Goal: Information Seeking & Learning: Learn about a topic

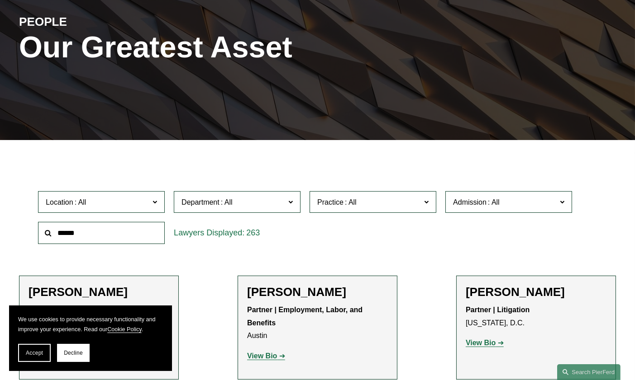
scroll to position [226, 0]
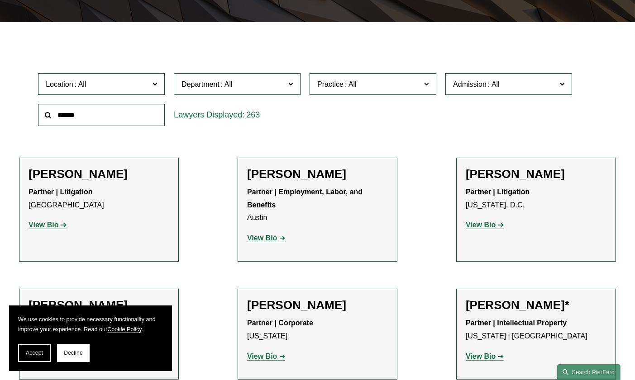
click at [88, 114] on input "text" at bounding box center [101, 115] width 127 height 22
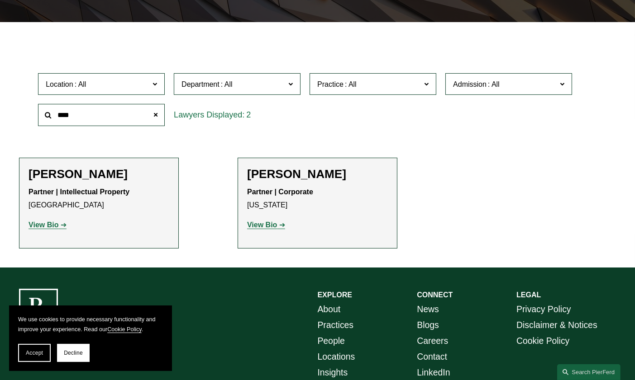
click at [263, 228] on strong "View Bio" at bounding box center [262, 225] width 30 height 8
drag, startPoint x: 81, startPoint y: 118, endPoint x: 38, endPoint y: 114, distance: 42.2
click at [38, 114] on input "****" at bounding box center [101, 115] width 127 height 22
type input "*********"
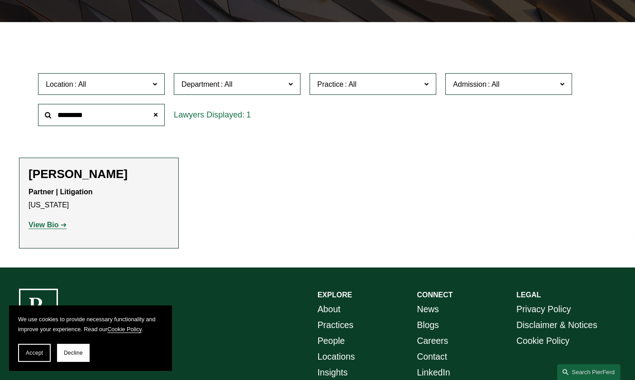
click at [41, 229] on strong "View Bio" at bounding box center [43, 225] width 30 height 8
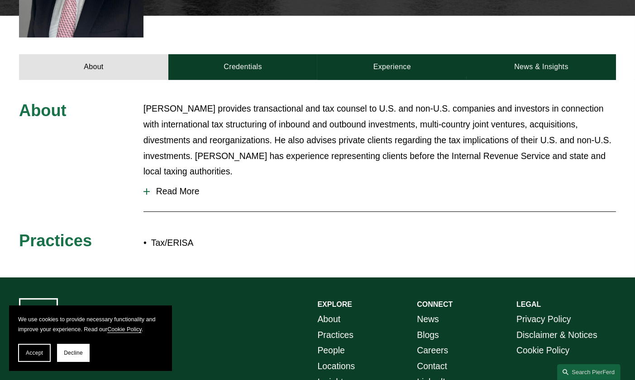
scroll to position [362, 0]
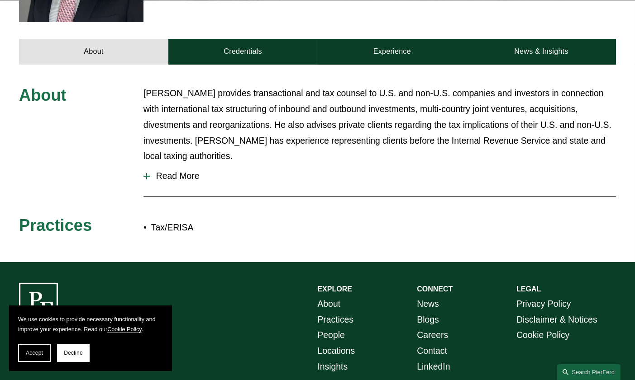
click at [164, 171] on span "Read More" at bounding box center [383, 176] width 466 height 10
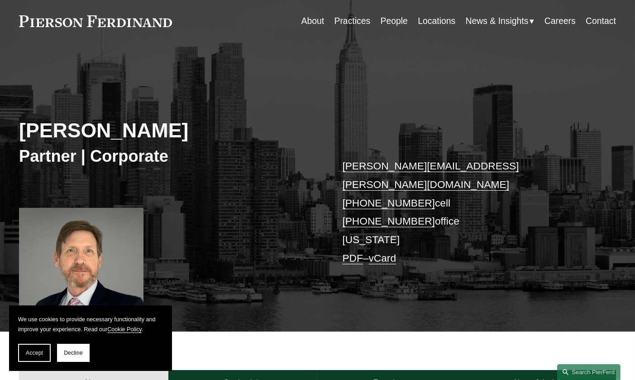
scroll to position [0, 0]
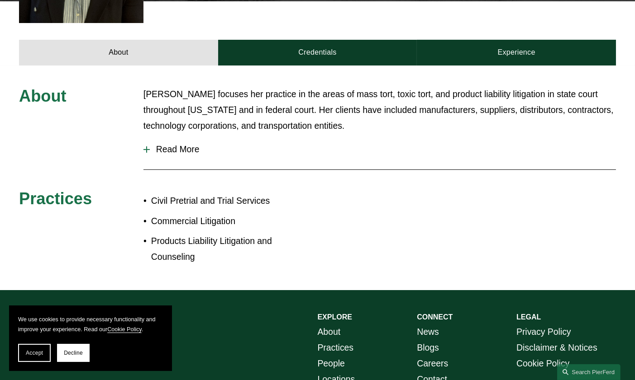
scroll to position [362, 0]
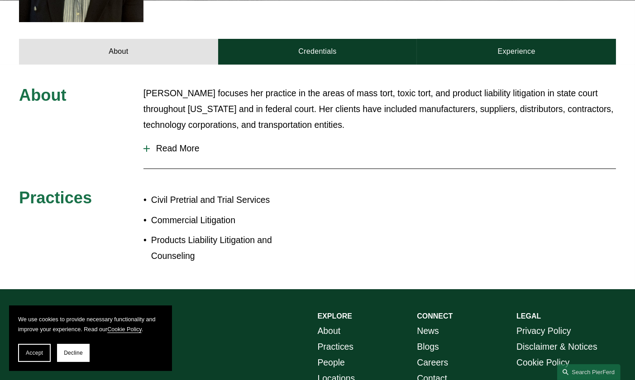
click at [178, 143] on span "Read More" at bounding box center [383, 148] width 466 height 10
